Goal: Task Accomplishment & Management: Use online tool/utility

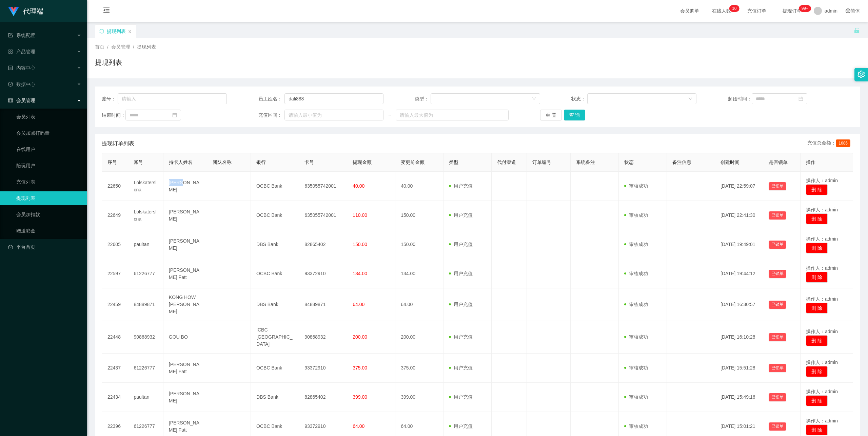
scroll to position [82, 0]
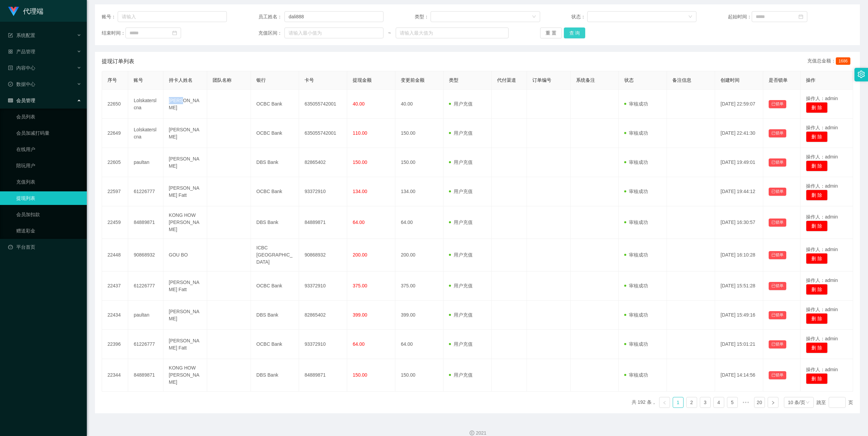
click at [578, 36] on button "查 询" at bounding box center [575, 32] width 22 height 11
click at [580, 40] on div "账号： 员工姓名： dali888 类型： 状态： 起始时间： 结束时间： 充值区间： ~ 重 置 查 询" at bounding box center [477, 24] width 765 height 41
click at [578, 36] on button "查 询" at bounding box center [575, 32] width 22 height 11
click at [578, 36] on div "重 置 查 询" at bounding box center [602, 32] width 125 height 11
click at [569, 35] on button "查 询" at bounding box center [575, 32] width 22 height 11
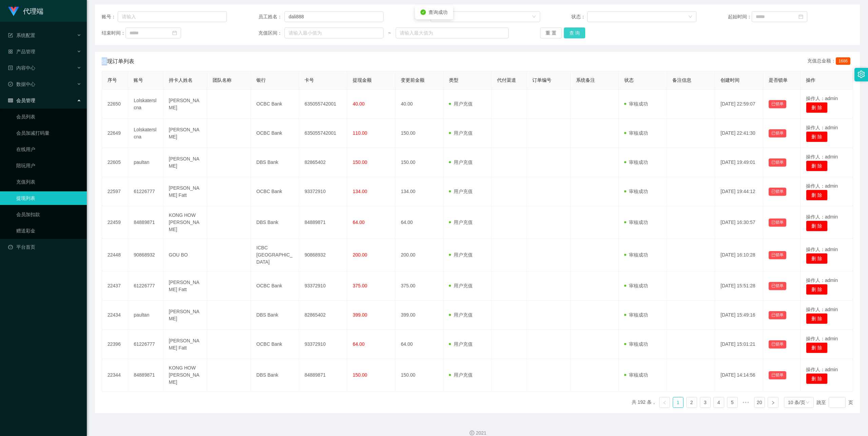
click at [569, 35] on button "查 询" at bounding box center [575, 32] width 22 height 11
click at [567, 33] on button "查 询" at bounding box center [575, 32] width 22 height 11
click at [568, 33] on div "重 置 查 询" at bounding box center [602, 32] width 125 height 11
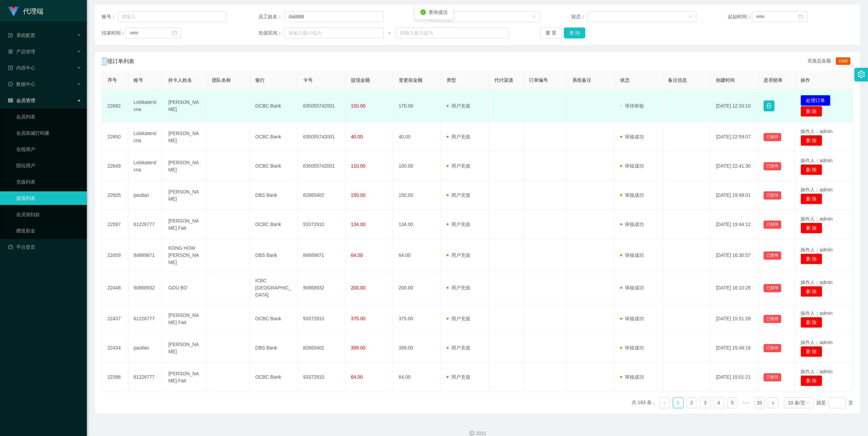
click at [825, 97] on button "处理订单" at bounding box center [815, 100] width 30 height 11
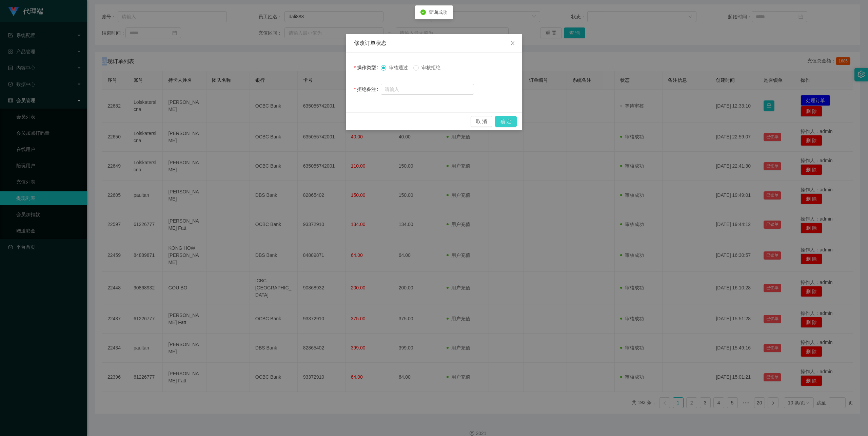
click at [505, 121] on button "确 定" at bounding box center [506, 121] width 22 height 11
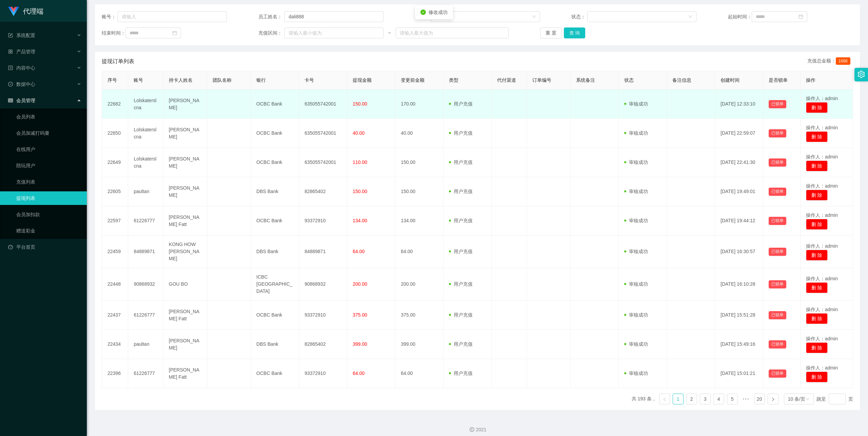
click at [317, 102] on td "635055742001" at bounding box center [323, 103] width 48 height 29
copy td "635055742001"
